Goal: Information Seeking & Learning: Learn about a topic

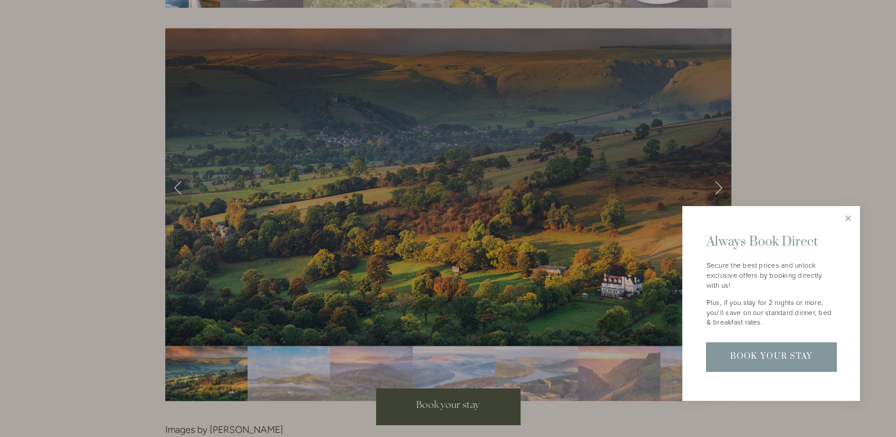
scroll to position [2299, 0]
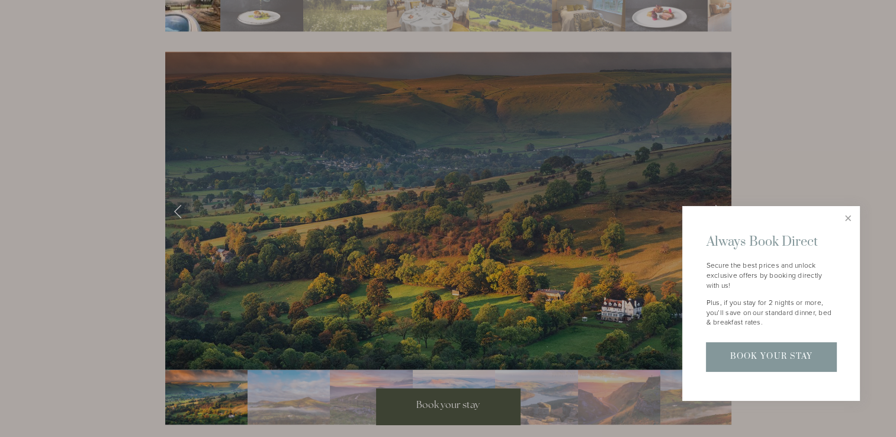
click at [715, 184] on div at bounding box center [448, 218] width 896 height 437
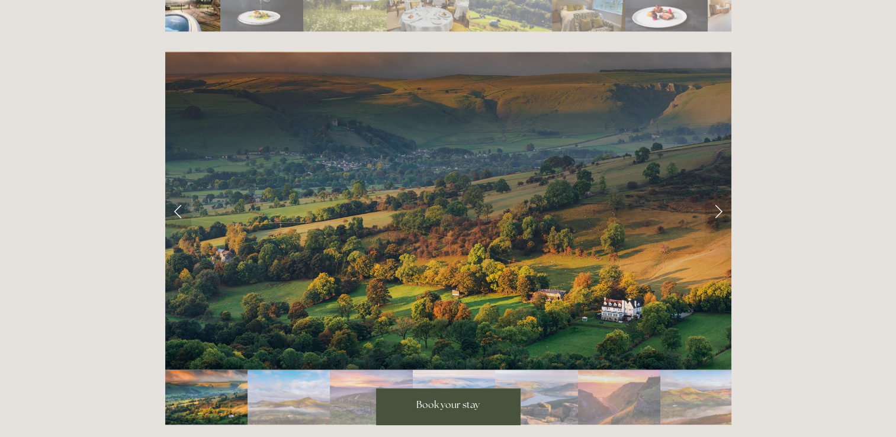
click at [715, 194] on link "Next Slide" at bounding box center [719, 212] width 26 height 36
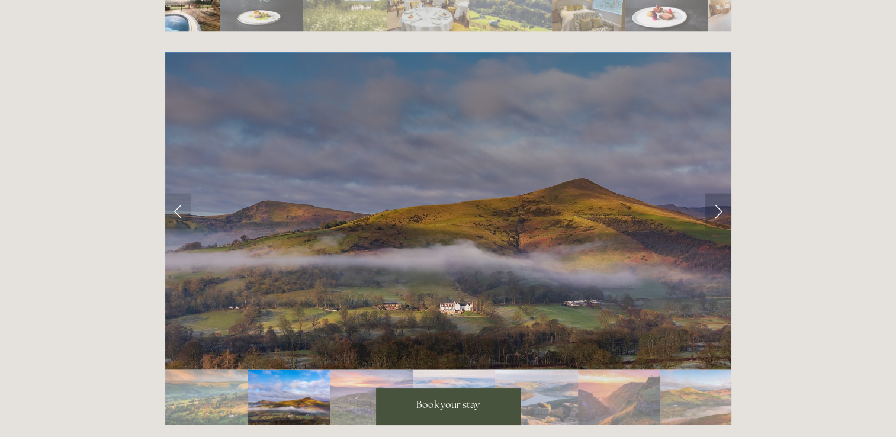
click at [716, 194] on link "Next Slide" at bounding box center [719, 212] width 26 height 36
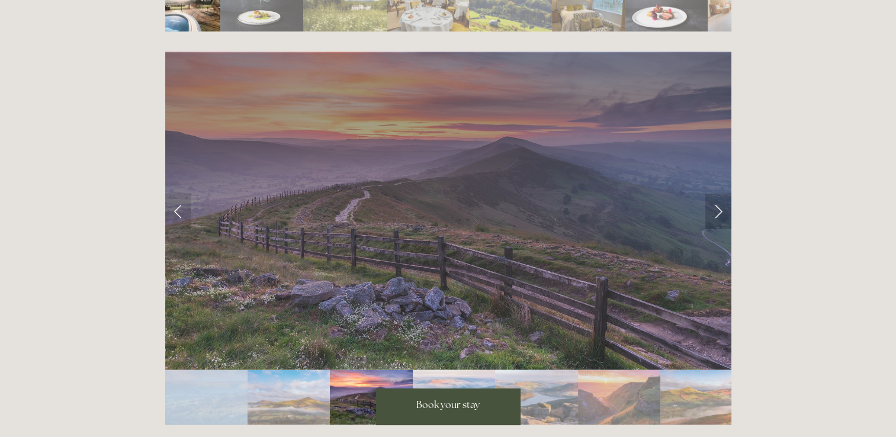
click at [716, 194] on link "Next Slide" at bounding box center [719, 212] width 26 height 36
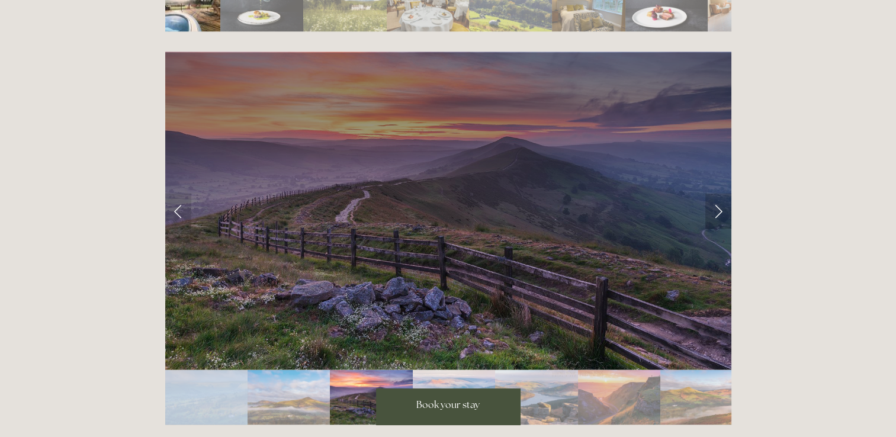
click at [716, 194] on link "Next Slide" at bounding box center [719, 212] width 26 height 36
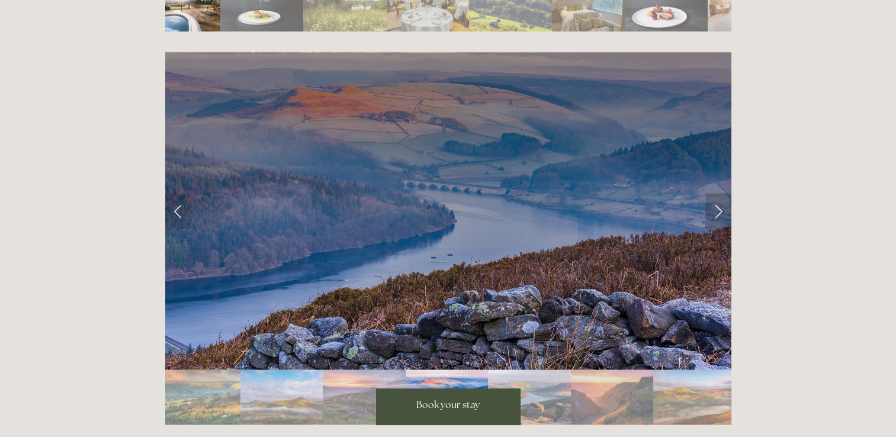
click at [716, 194] on link "Next Slide" at bounding box center [719, 212] width 26 height 36
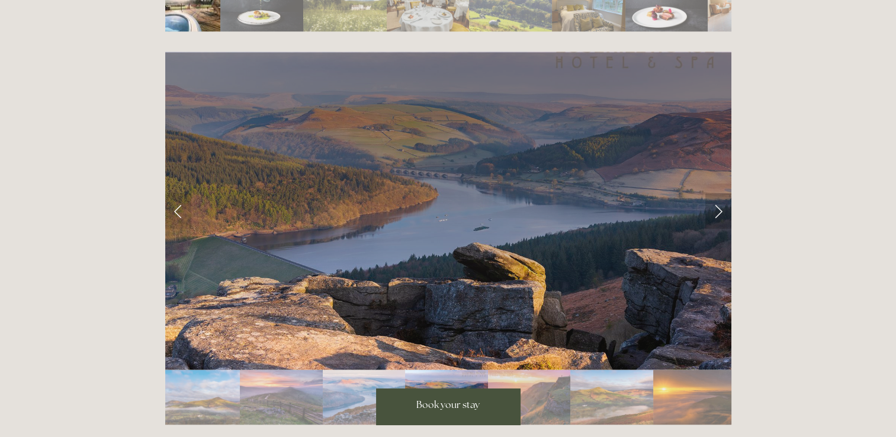
click at [716, 194] on link "Next Slide" at bounding box center [719, 212] width 26 height 36
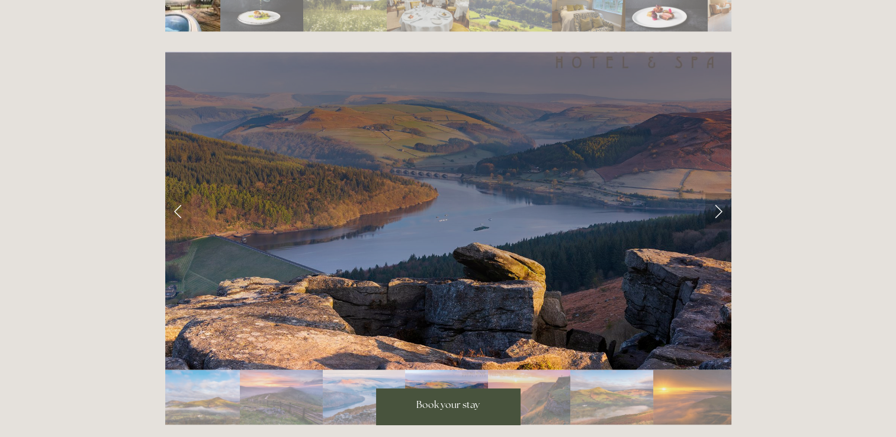
click at [716, 194] on link "Next Slide" at bounding box center [719, 212] width 26 height 36
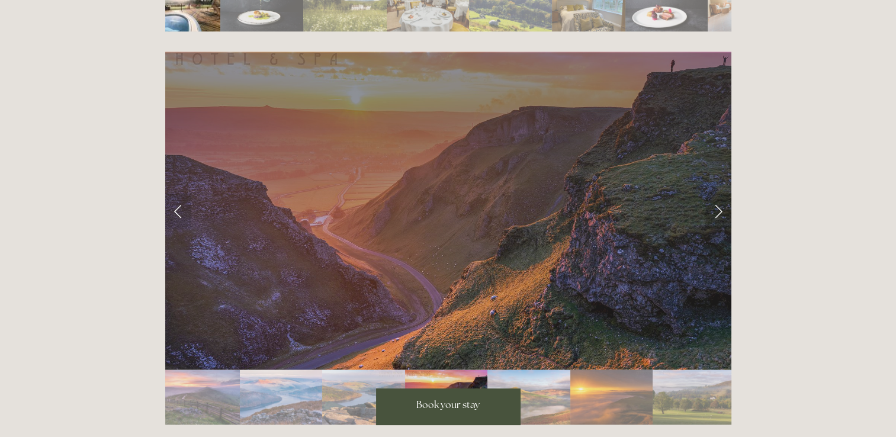
click at [716, 194] on link "Next Slide" at bounding box center [719, 212] width 26 height 36
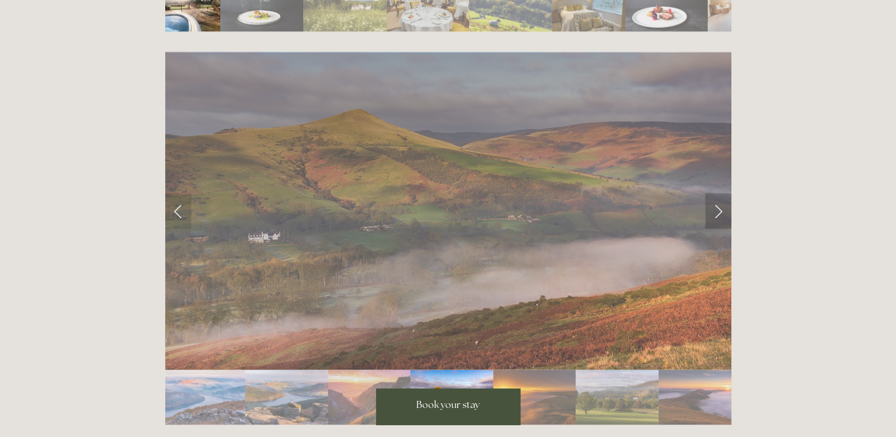
click at [716, 194] on link "Next Slide" at bounding box center [719, 212] width 26 height 36
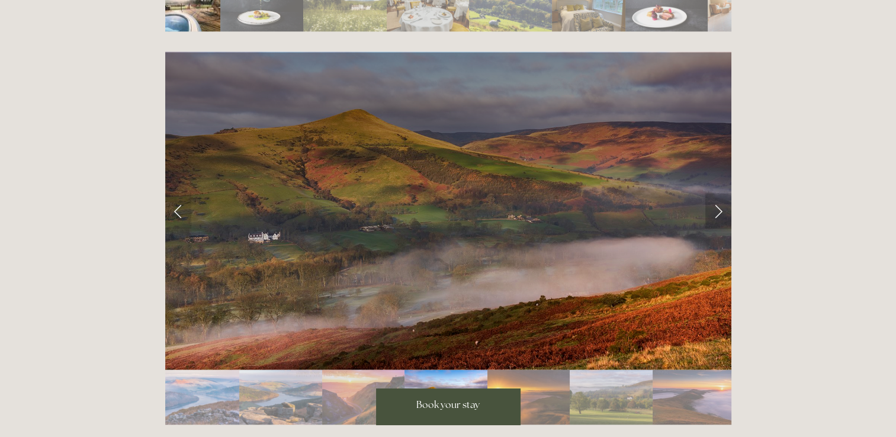
click at [716, 194] on link "Next Slide" at bounding box center [719, 212] width 26 height 36
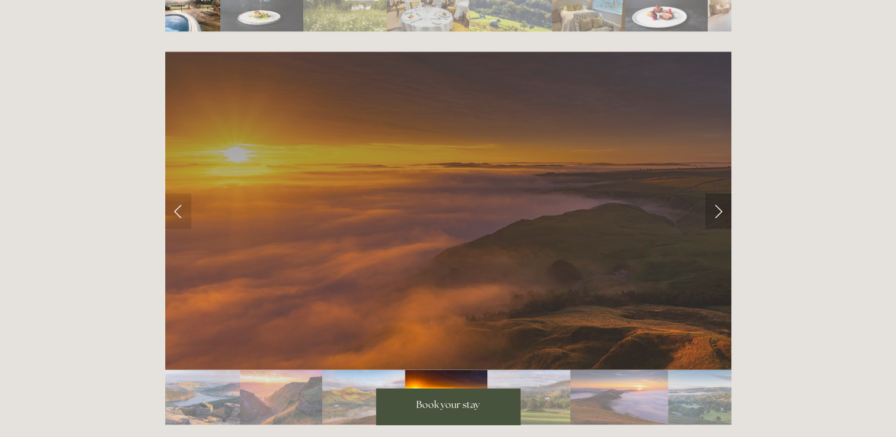
click at [716, 194] on link "Next Slide" at bounding box center [719, 212] width 26 height 36
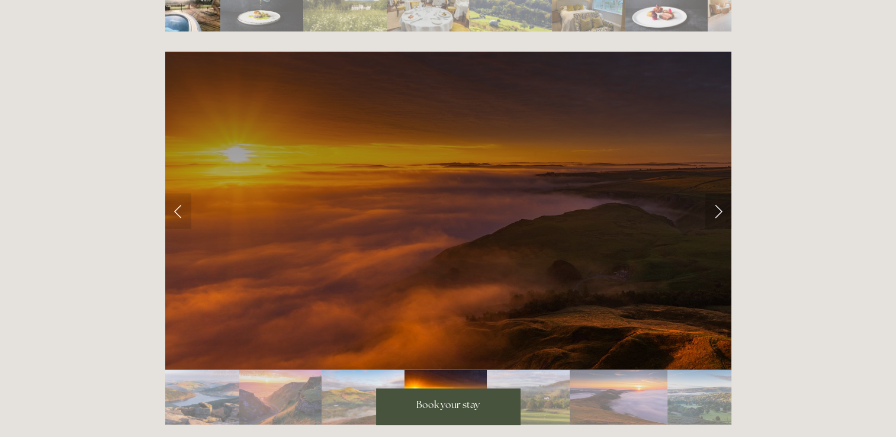
click at [716, 194] on link "Next Slide" at bounding box center [719, 212] width 26 height 36
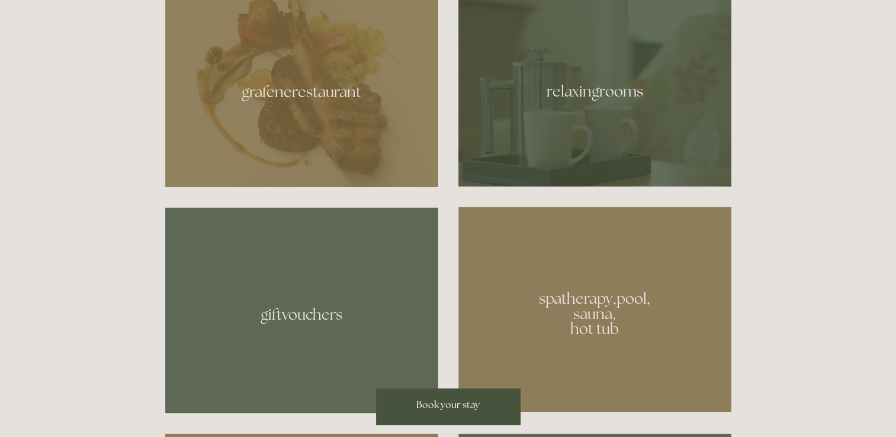
scroll to position [691, 0]
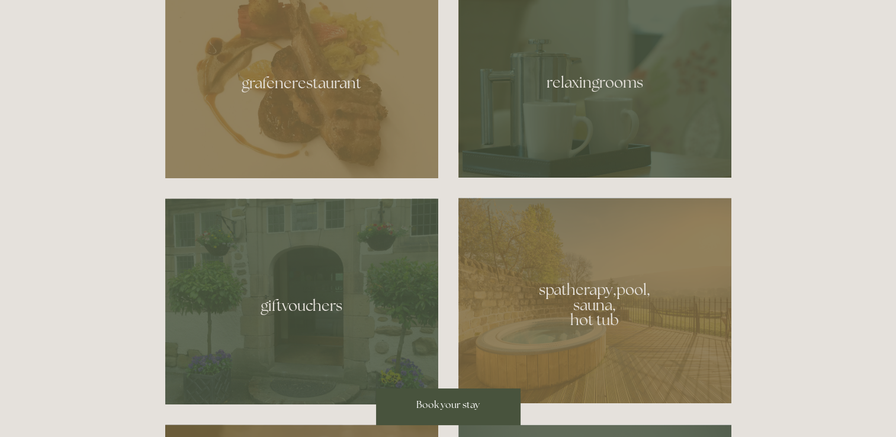
click at [674, 113] on div at bounding box center [595, 78] width 273 height 199
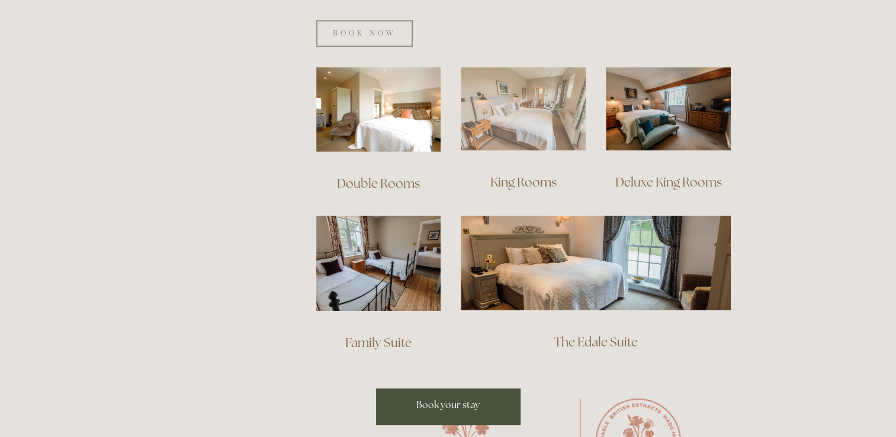
scroll to position [853, 0]
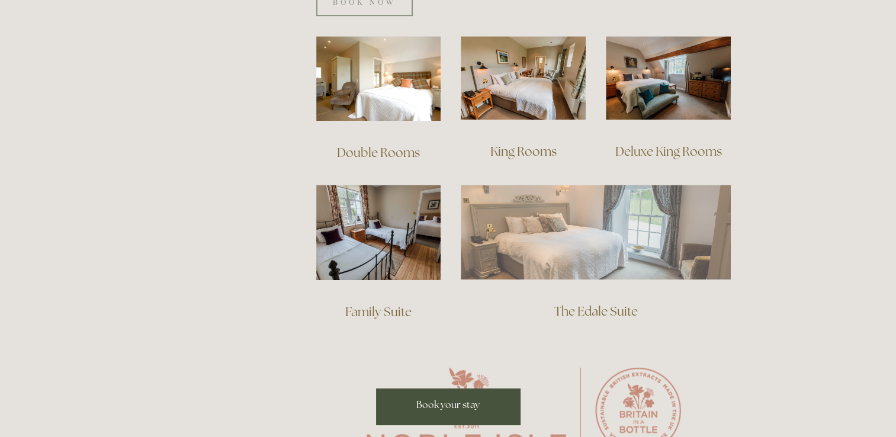
click at [547, 229] on img at bounding box center [596, 232] width 270 height 95
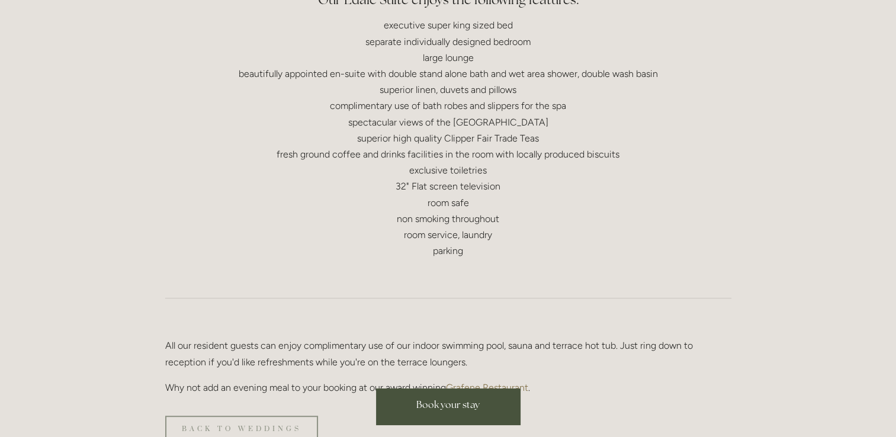
scroll to position [616, 0]
